Goal: Information Seeking & Learning: Learn about a topic

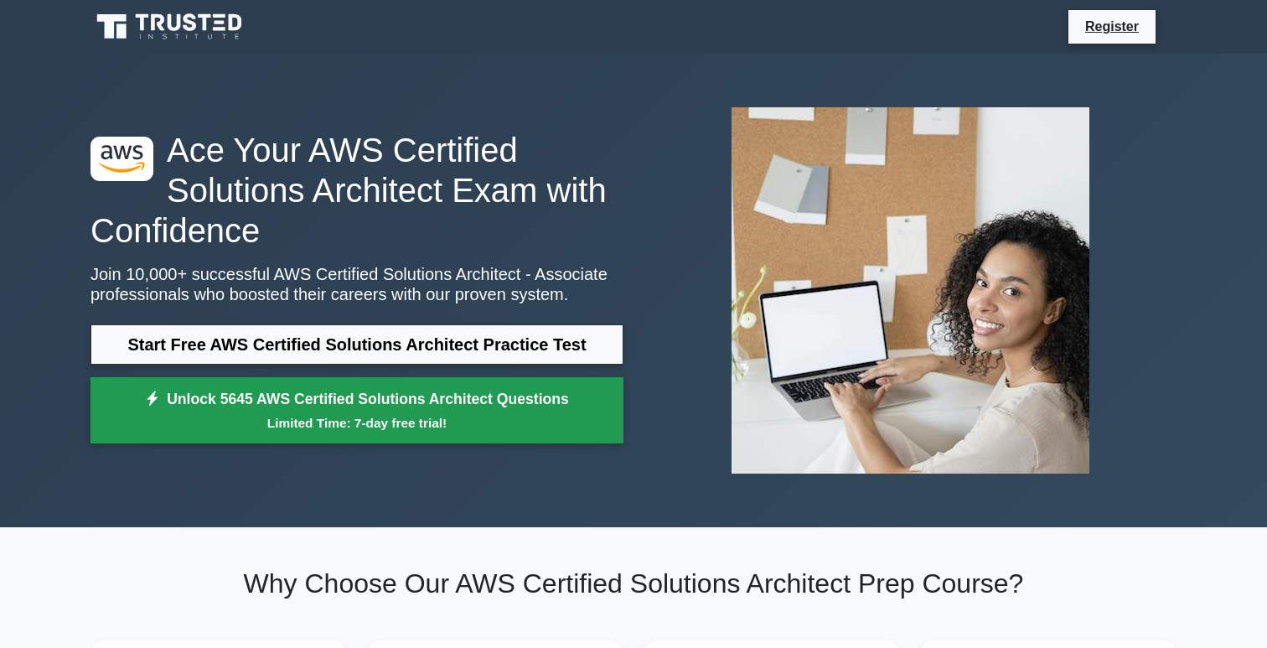
click at [237, 401] on link "Unlock 5645 AWS Certified Solutions Architect Questions Limited Time: 7-day fre…" at bounding box center [357, 410] width 533 height 67
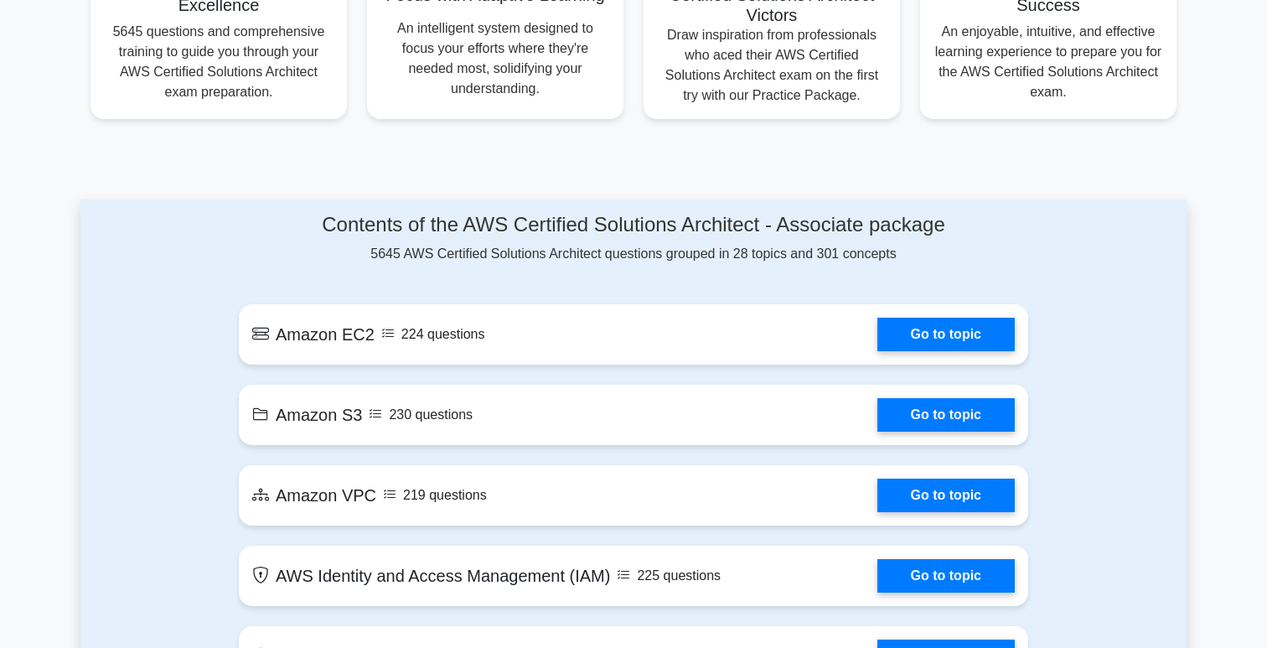
scroll to position [743, 0]
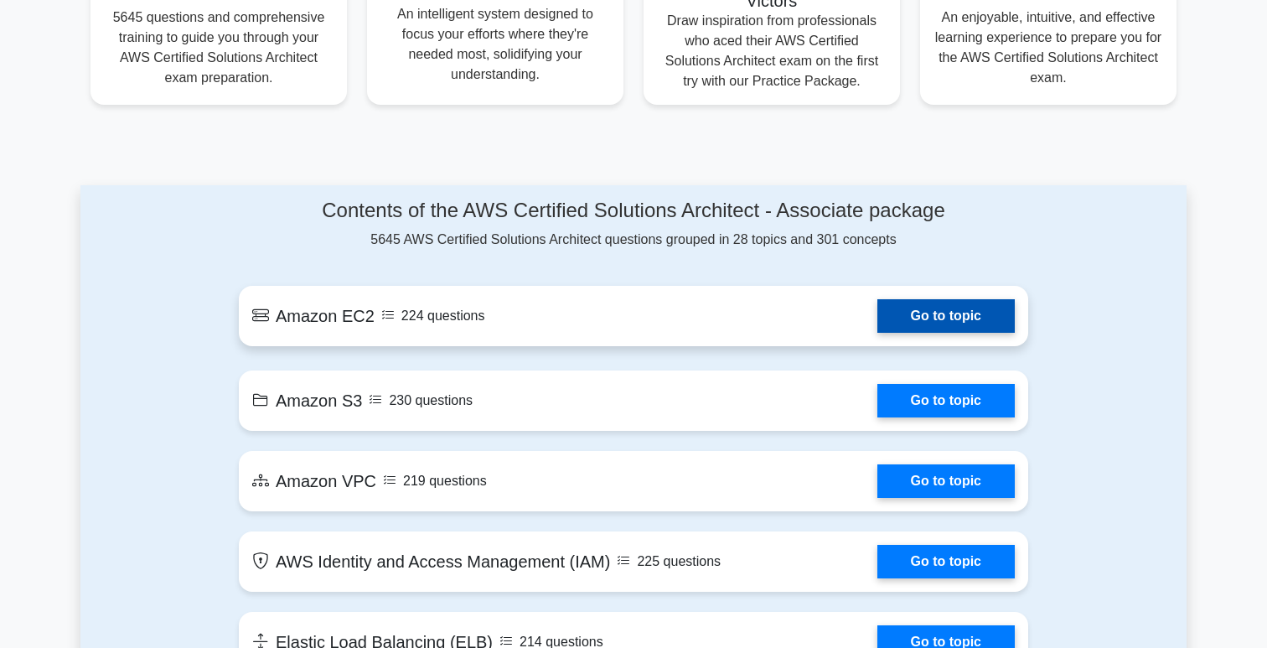
click at [941, 318] on link "Go to topic" at bounding box center [945, 316] width 137 height 34
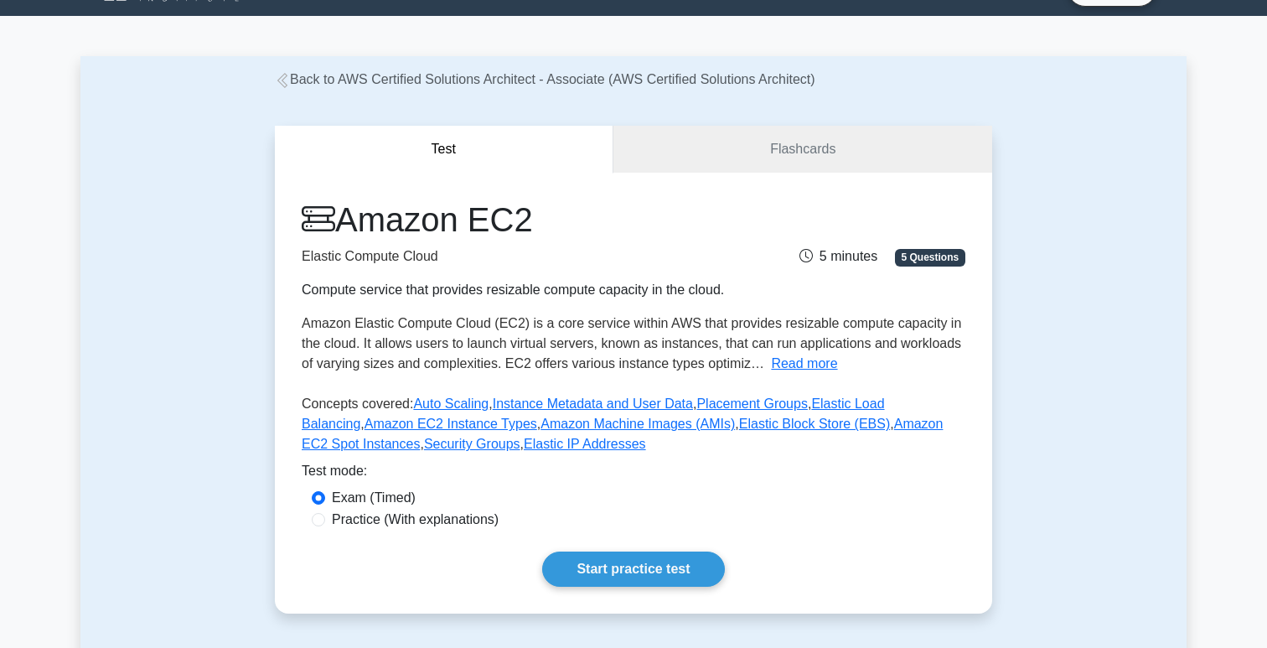
scroll to position [41, 0]
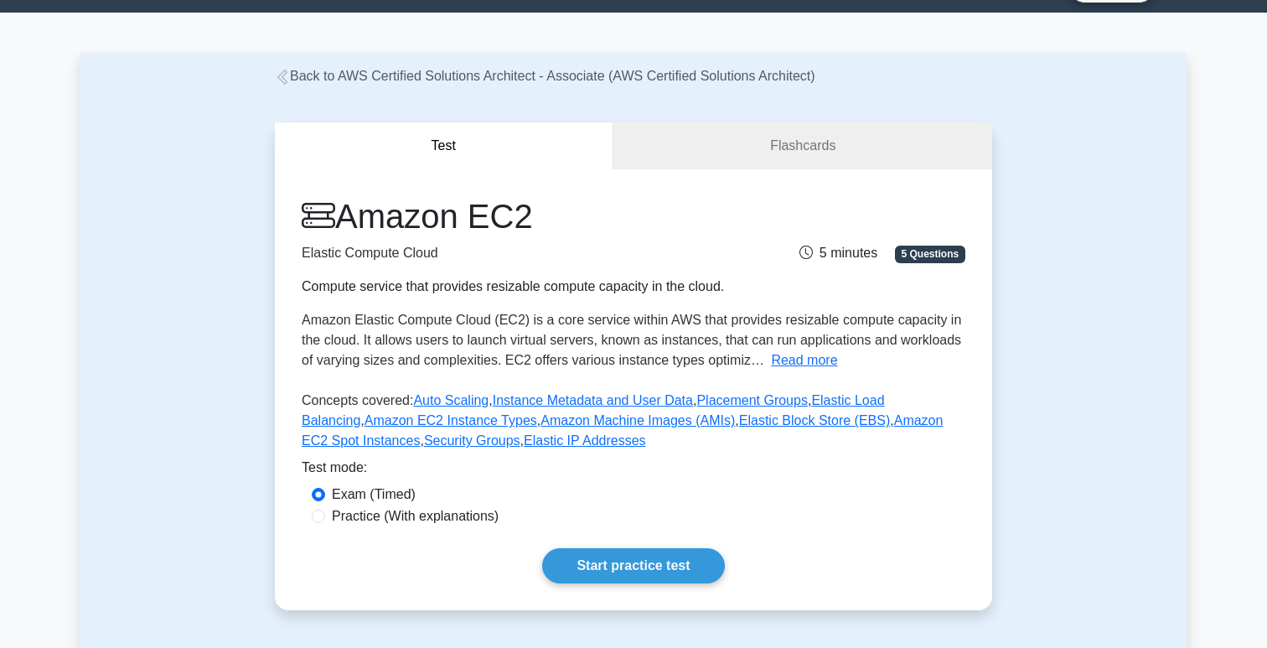
click at [451, 518] on label "Practice (With explanations)" at bounding box center [415, 516] width 167 height 20
click at [325, 518] on input "Practice (With explanations)" at bounding box center [318, 516] width 13 height 13
radio input "true"
click at [395, 494] on label "Exam (Timed)" at bounding box center [374, 494] width 84 height 20
click at [325, 494] on input "Exam (Timed)" at bounding box center [318, 494] width 13 height 13
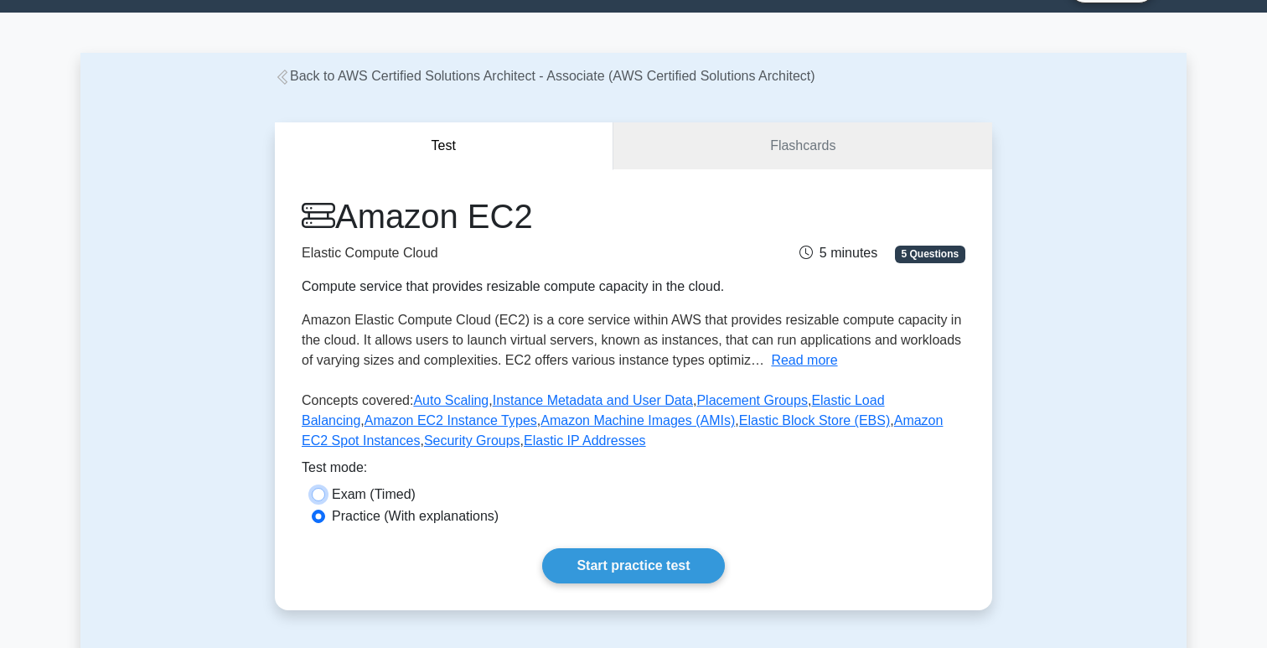
radio input "true"
click at [618, 564] on link "Start practice test" at bounding box center [633, 565] width 182 height 35
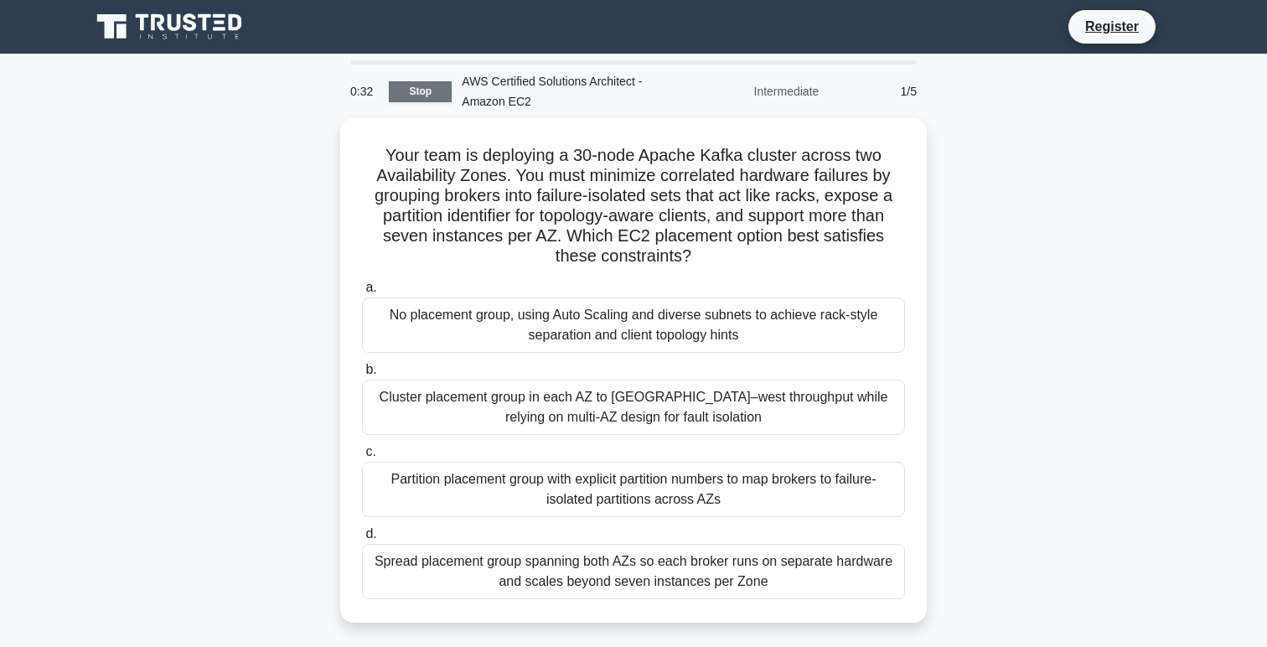
click at [423, 96] on link "Stop" at bounding box center [420, 91] width 63 height 21
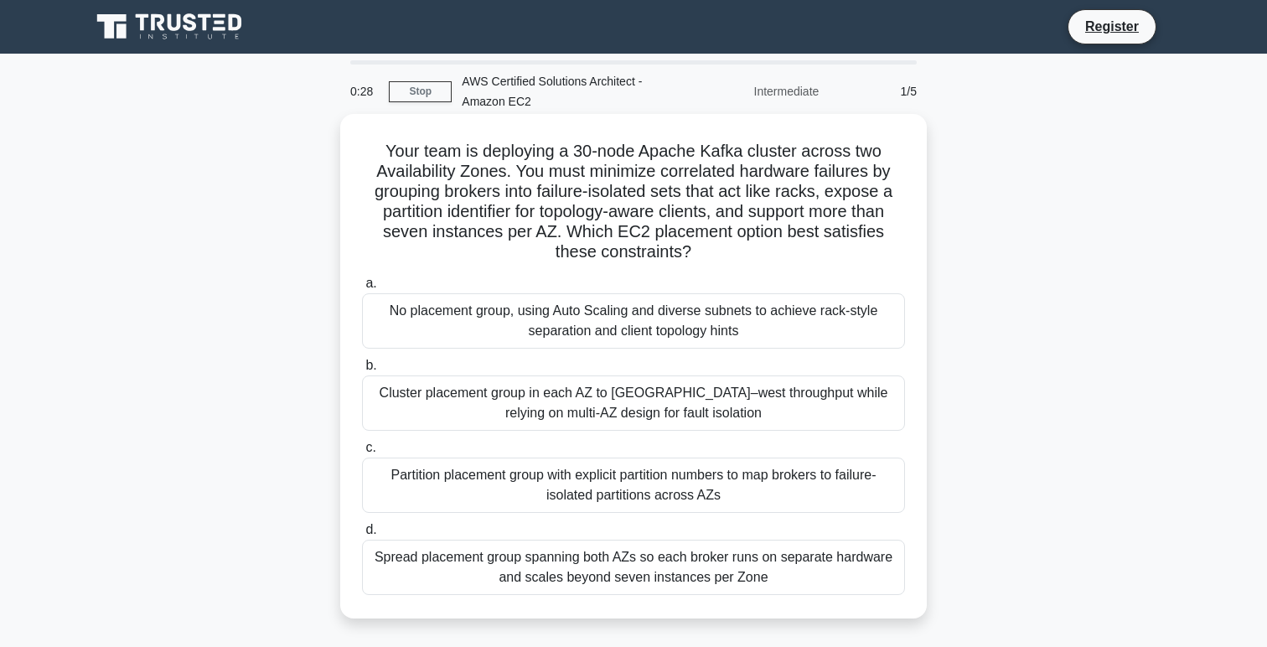
click at [449, 322] on div "No placement group, using Auto Scaling and diverse subnets to achieve rack-styl…" at bounding box center [633, 320] width 543 height 55
click at [362, 289] on input "a. No placement group, using Auto Scaling and diverse subnets to achieve rack-s…" at bounding box center [362, 283] width 0 height 11
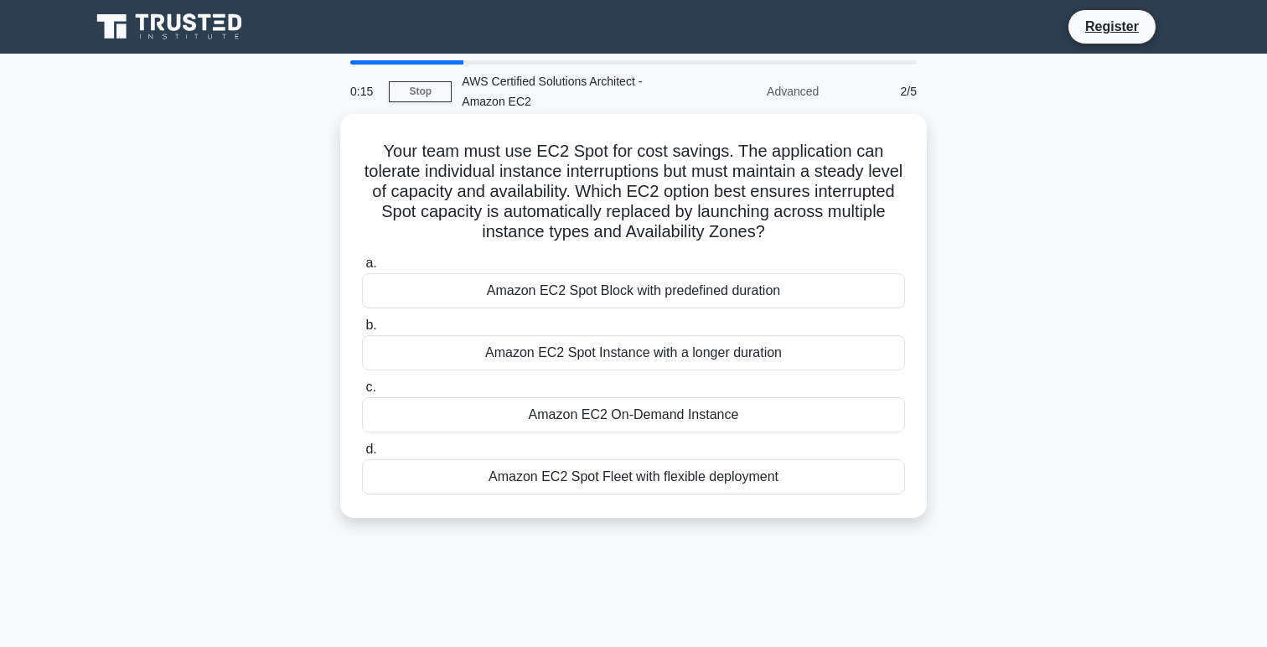
click at [588, 410] on div "Amazon EC2 On-Demand Instance" at bounding box center [633, 414] width 543 height 35
click at [362, 393] on input "c. Amazon EC2 On-Demand Instance" at bounding box center [362, 387] width 0 height 11
